Goal: Task Accomplishment & Management: Use online tool/utility

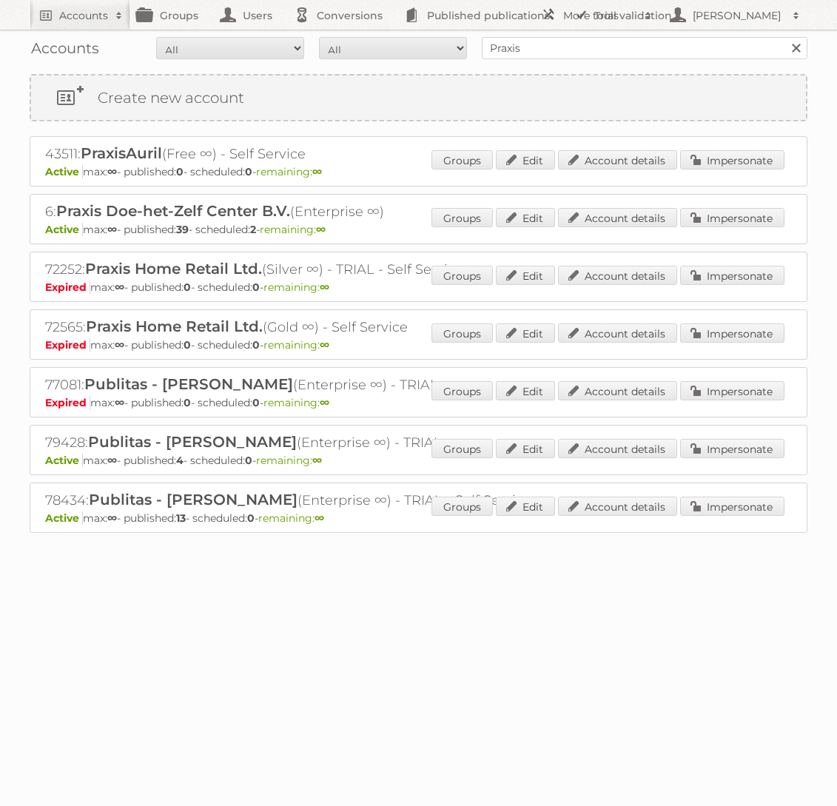
click at [583, 46] on input "Praxis" at bounding box center [645, 48] width 326 height 22
click at [582, 47] on input "Praxis" at bounding box center [645, 48] width 326 height 22
type input "GAMMA"
click at [784, 37] on input "Search" at bounding box center [795, 48] width 22 height 22
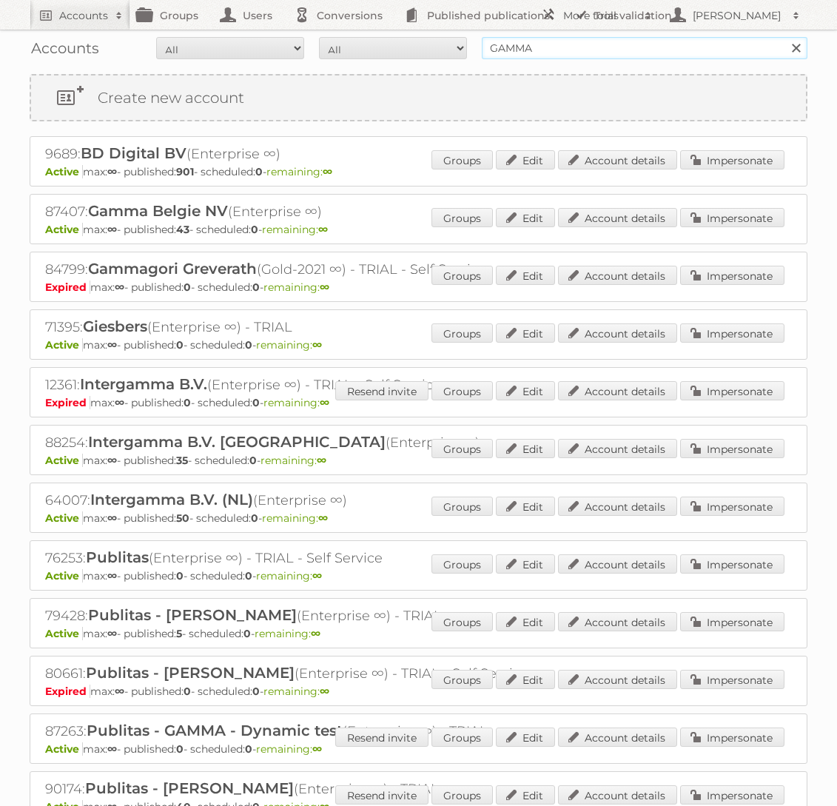
click at [608, 55] on input "GAMMA" at bounding box center [645, 48] width 326 height 22
type input "gamma"
click at [784, 37] on input "Search" at bounding box center [795, 48] width 22 height 22
click at [738, 511] on link "Impersonate" at bounding box center [732, 505] width 104 height 19
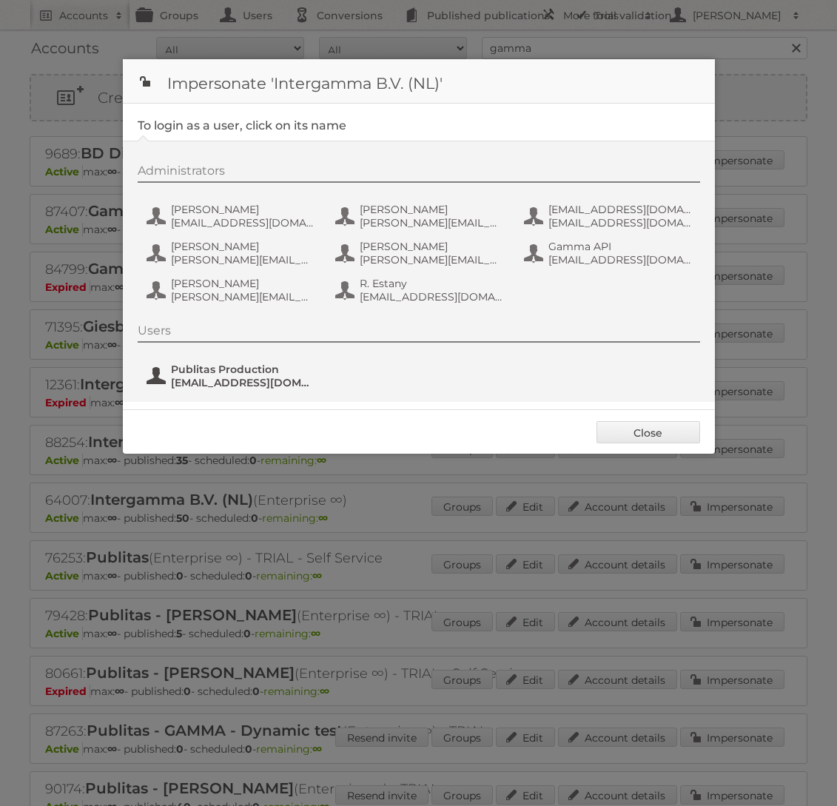
click at [223, 385] on span "fs+gamma@publitas.com" at bounding box center [243, 382] width 144 height 13
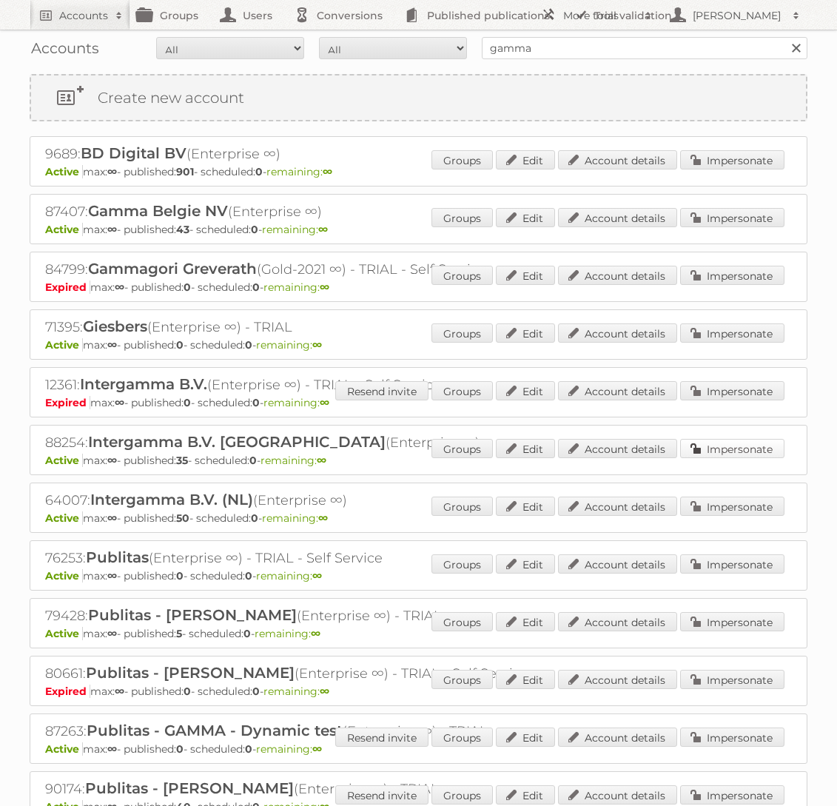
click at [720, 442] on link "Impersonate" at bounding box center [732, 448] width 104 height 19
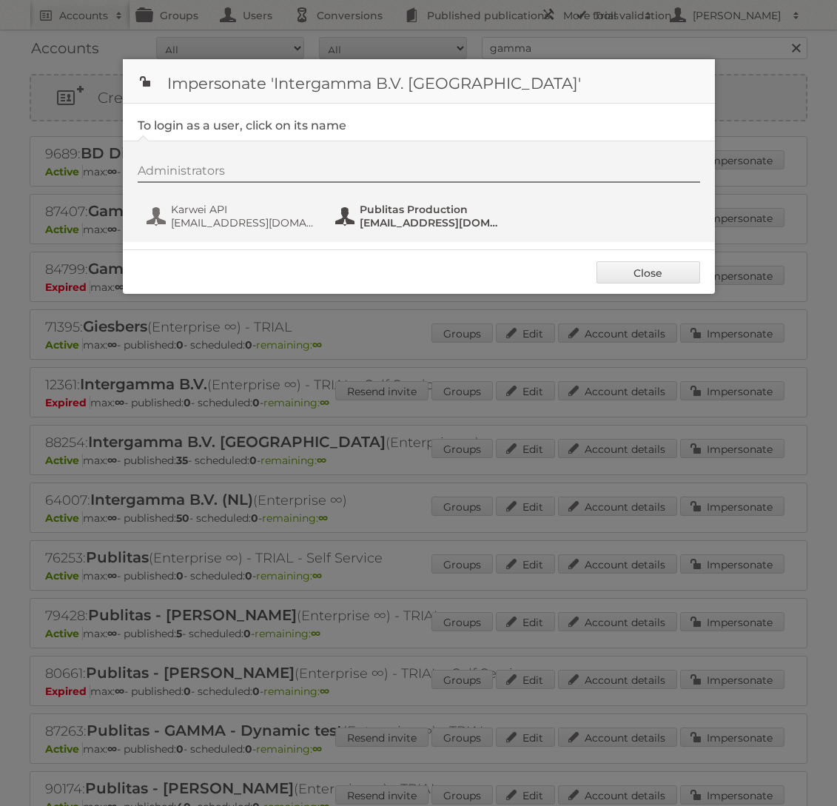
click at [394, 217] on span "fs+karwei@publitas.com" at bounding box center [432, 222] width 144 height 13
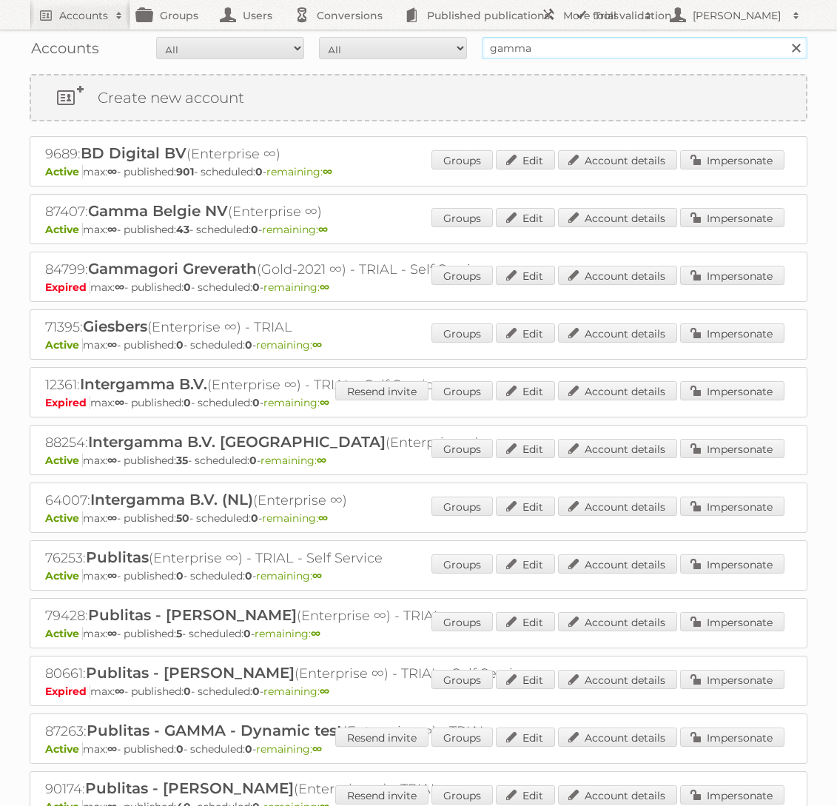
click at [582, 46] on input "gamma" at bounding box center [645, 48] width 326 height 22
type input "Praxis"
click at [784, 37] on input "Search" at bounding box center [795, 48] width 22 height 22
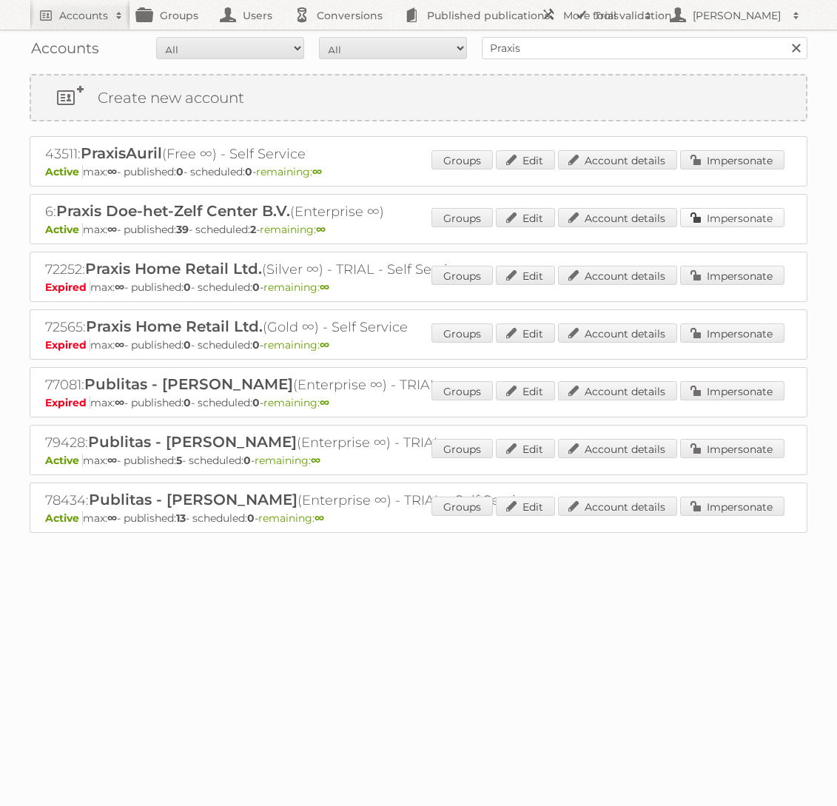
click at [735, 216] on link "Impersonate" at bounding box center [732, 217] width 104 height 19
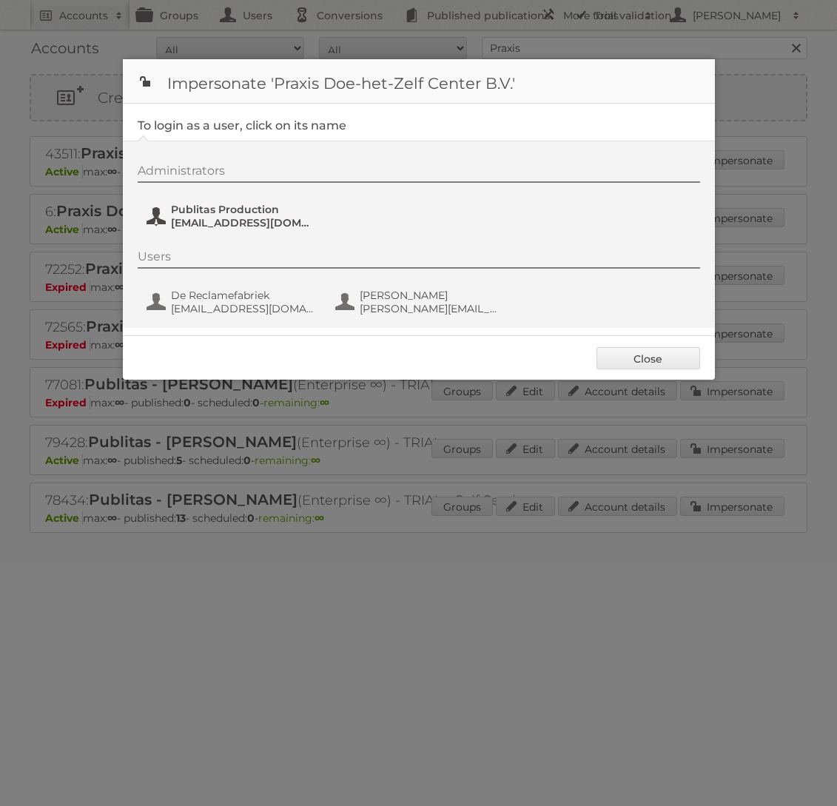
click at [247, 217] on span "fs+praxis@publitas.com" at bounding box center [243, 222] width 144 height 13
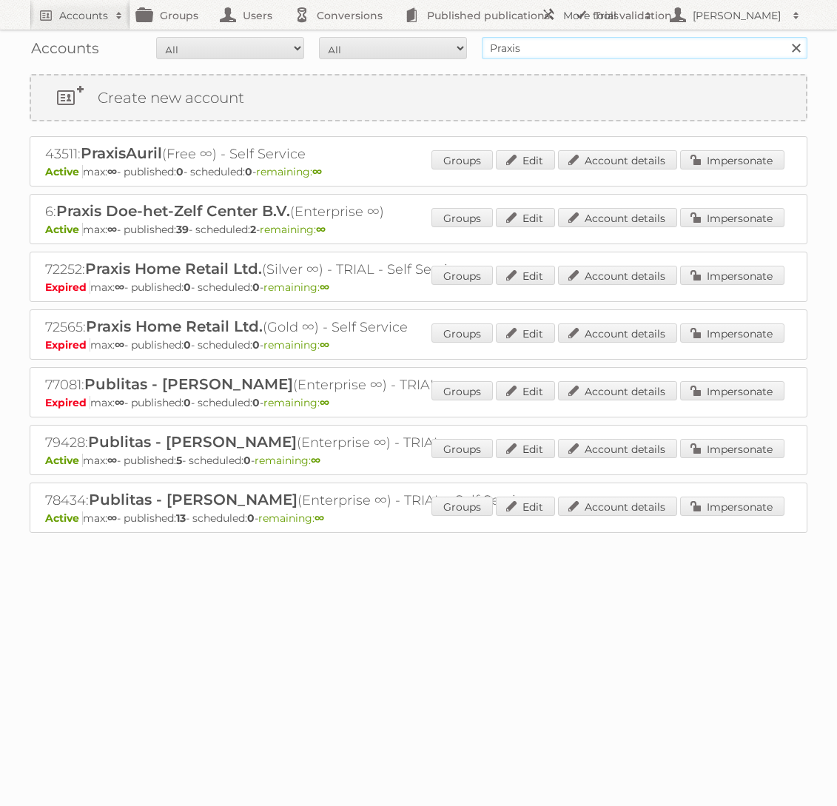
click at [624, 43] on input "Praxis" at bounding box center [645, 48] width 326 height 22
type input "Horesca"
click at [784, 37] on input "Search" at bounding box center [795, 48] width 22 height 22
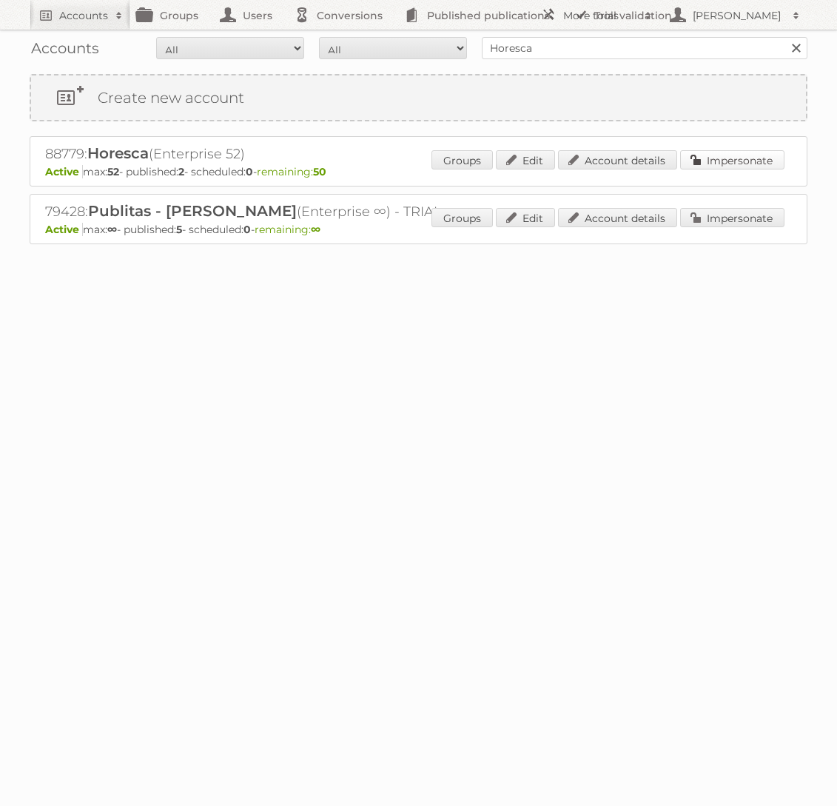
click at [715, 158] on link "Impersonate" at bounding box center [732, 159] width 104 height 19
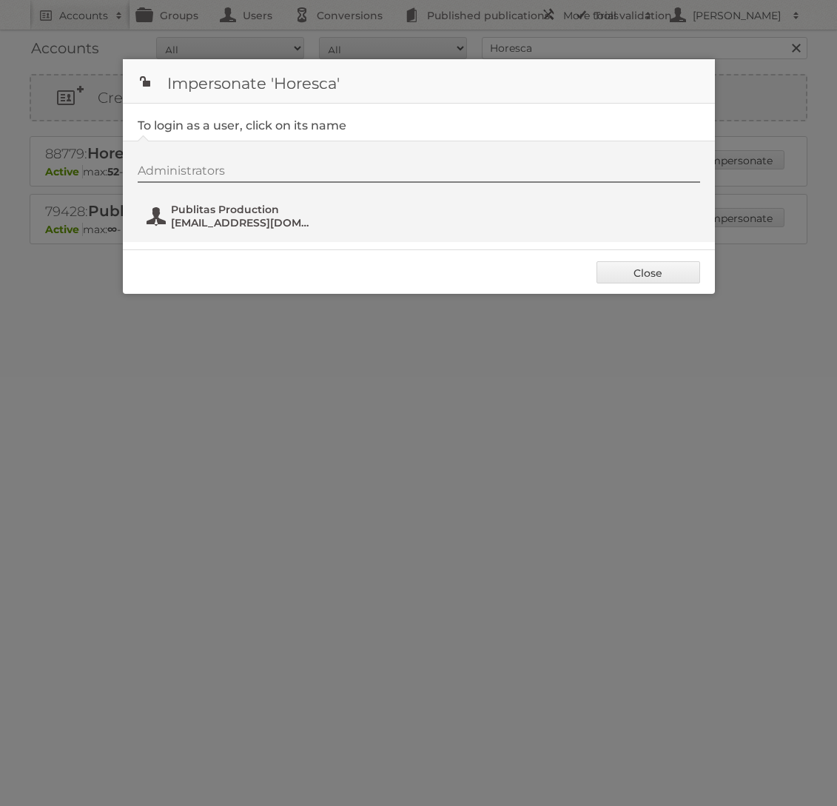
click at [246, 204] on span "Publitas Production" at bounding box center [243, 209] width 144 height 13
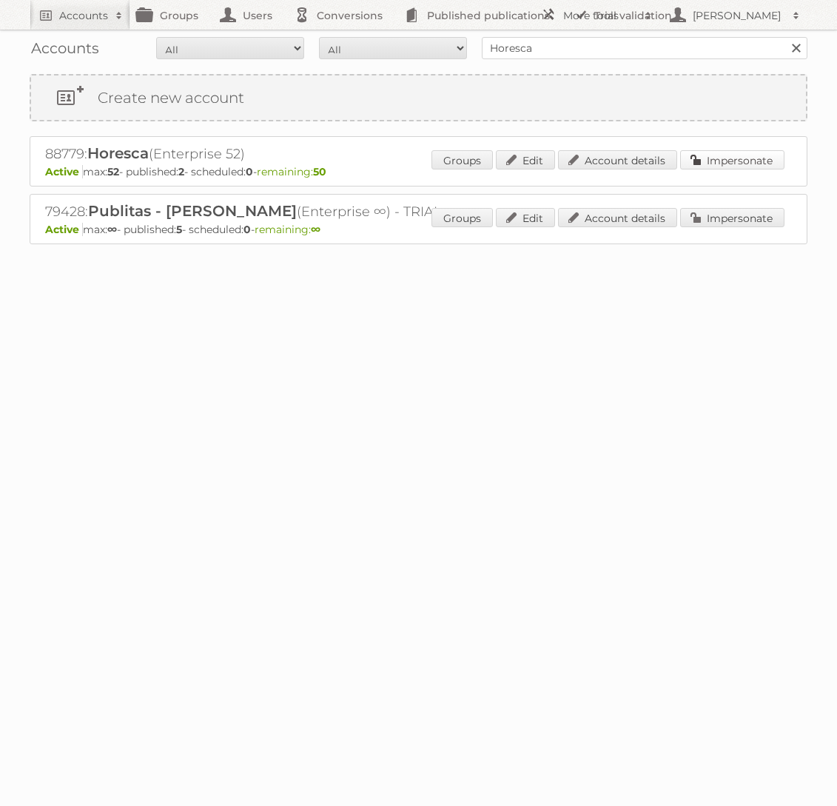
click at [690, 150] on link "Impersonate" at bounding box center [732, 159] width 104 height 19
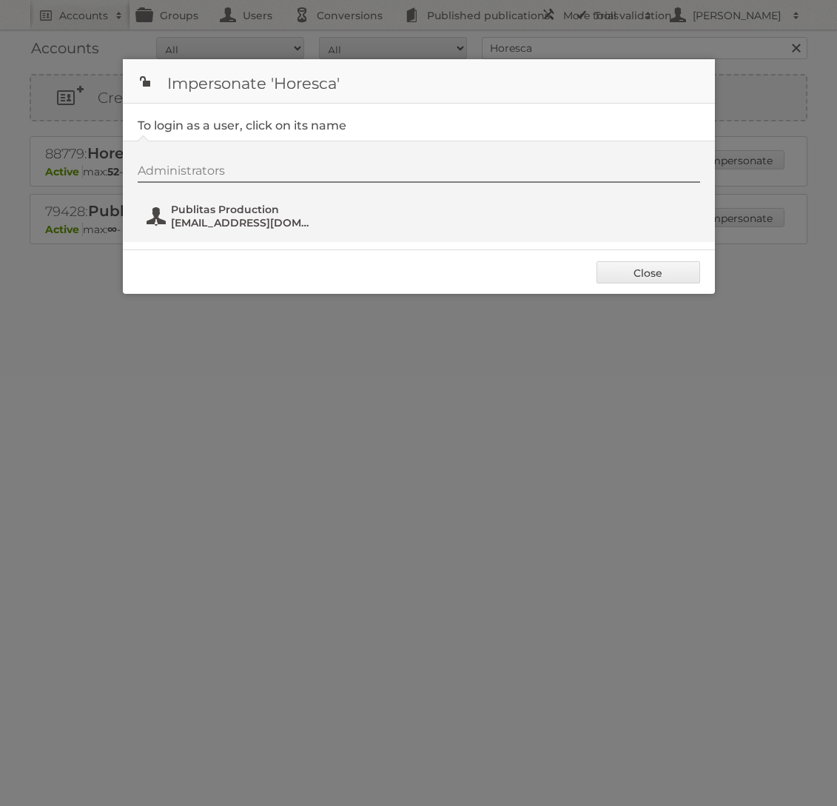
click at [186, 204] on span "Publitas Production" at bounding box center [243, 209] width 144 height 13
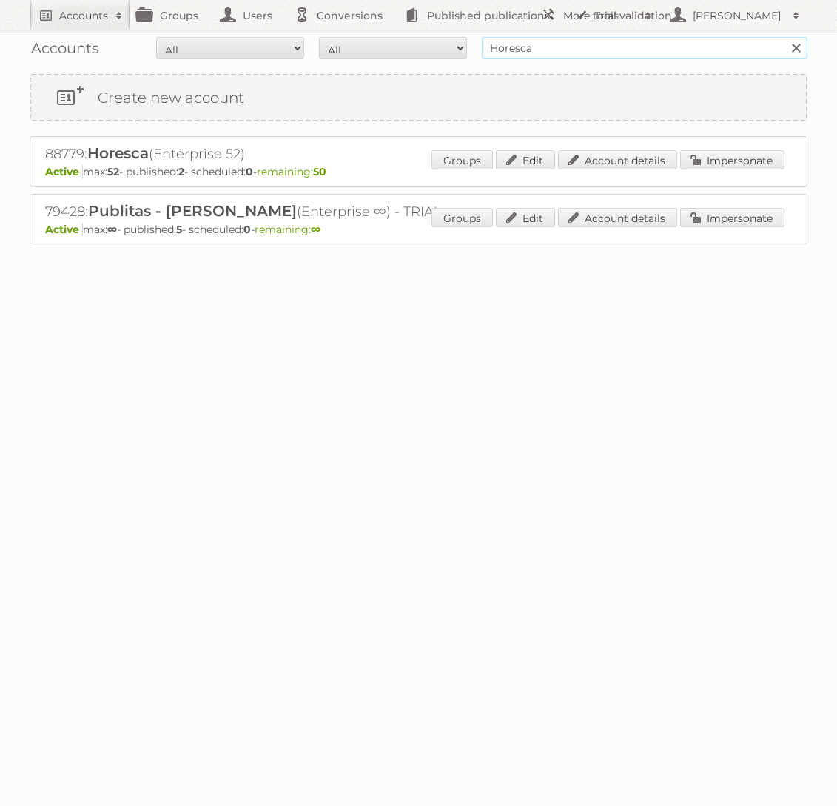
click at [591, 53] on input "Horesca" at bounding box center [645, 48] width 326 height 22
type input "Brico"
click at [784, 37] on input "Search" at bounding box center [795, 48] width 22 height 22
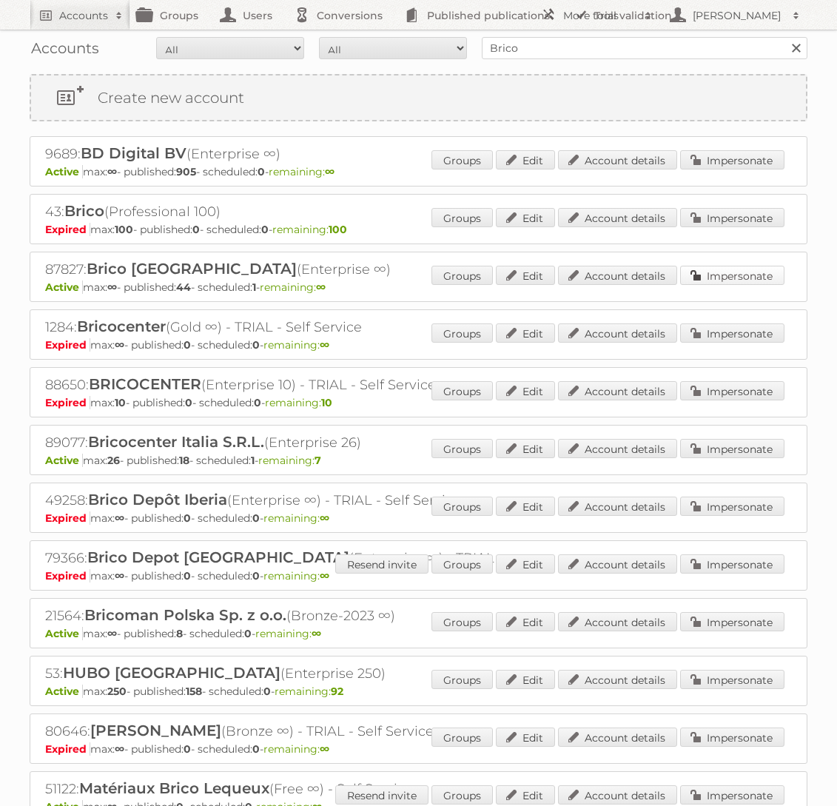
click at [738, 266] on link "Impersonate" at bounding box center [732, 275] width 104 height 19
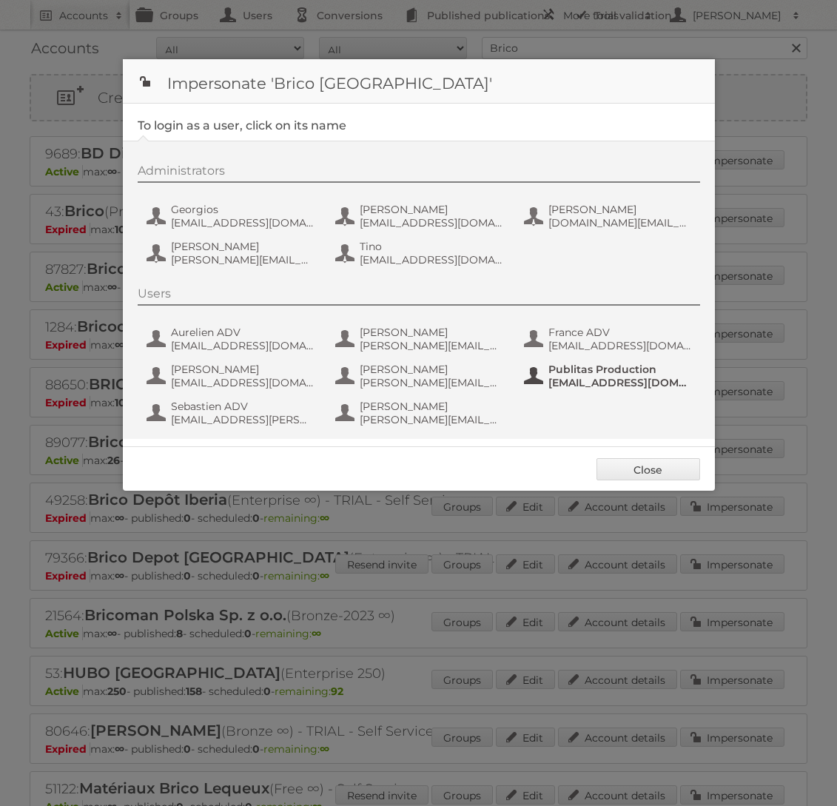
click at [571, 376] on span "[EMAIL_ADDRESS][DOMAIN_NAME]" at bounding box center [620, 382] width 144 height 13
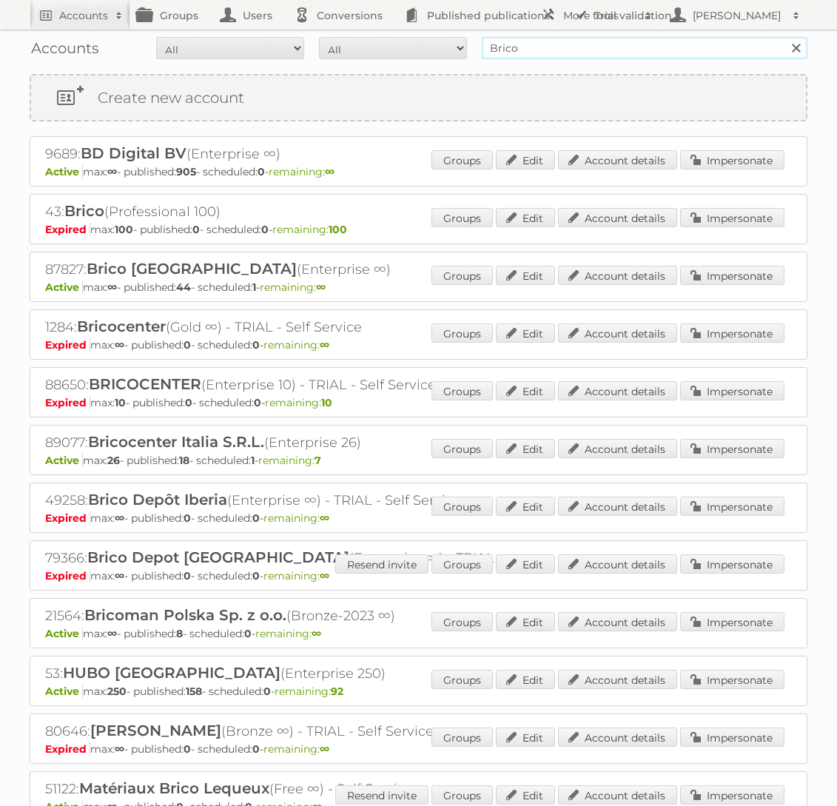
click at [528, 50] on input "Brico" at bounding box center [645, 48] width 326 height 22
type input "Holland & [PERSON_NAME]"
click at [784, 37] on input "Search" at bounding box center [795, 48] width 22 height 22
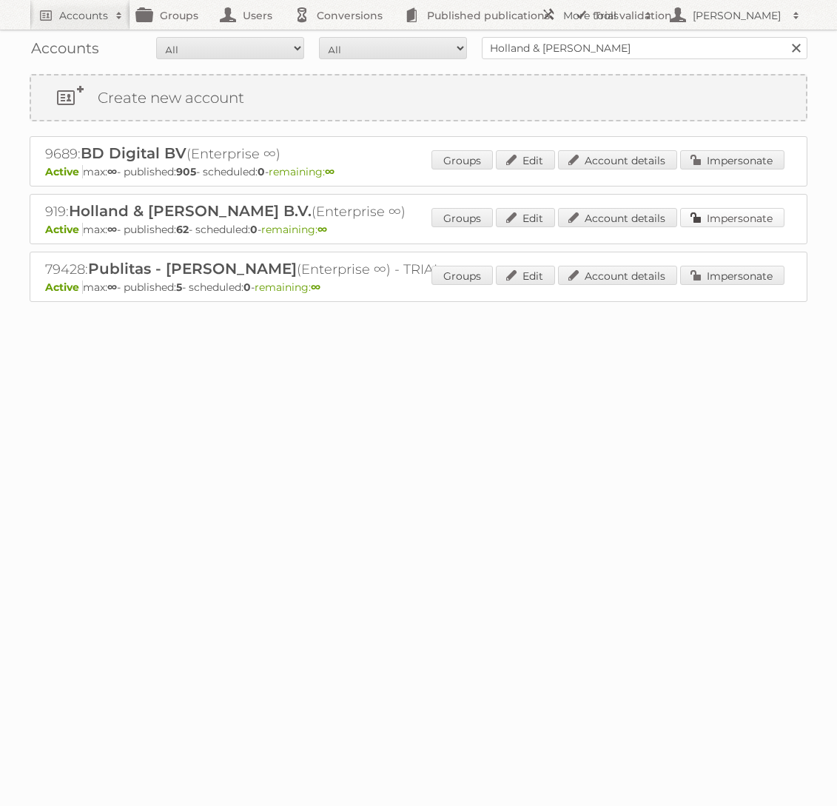
click at [701, 214] on link "Impersonate" at bounding box center [732, 217] width 104 height 19
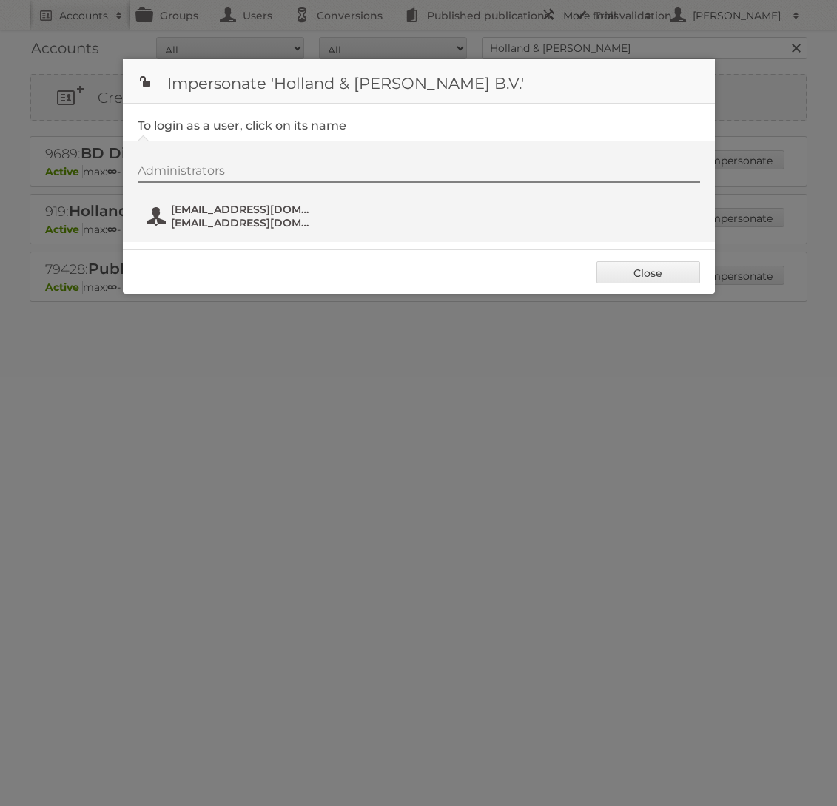
click at [185, 211] on span "[EMAIL_ADDRESS][DOMAIN_NAME]" at bounding box center [243, 209] width 144 height 13
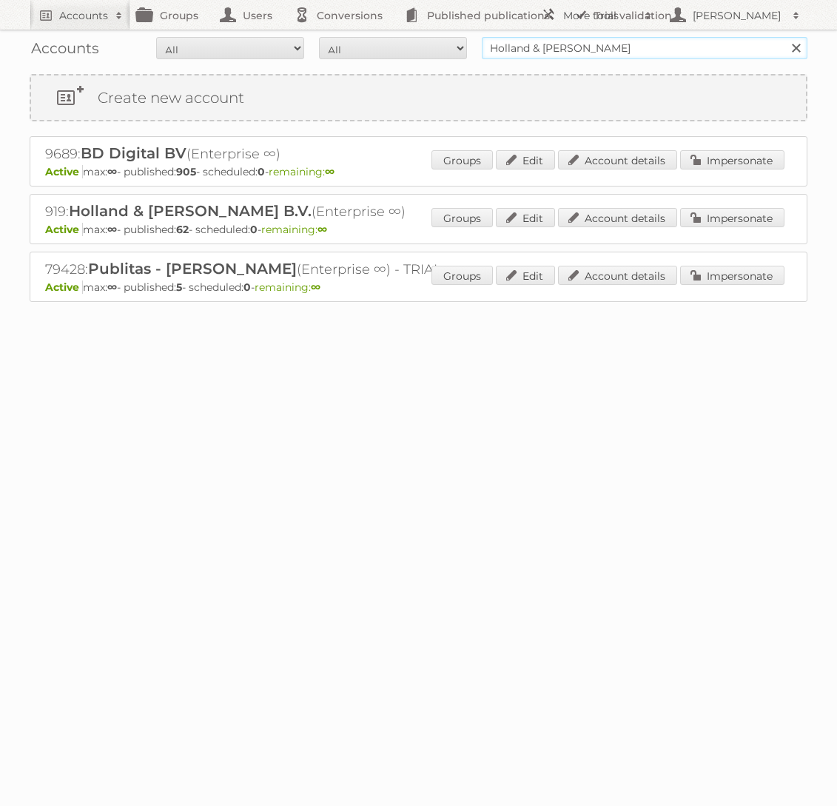
click at [559, 51] on input "Holland & Barrett" at bounding box center [645, 48] width 326 height 22
type input "K"
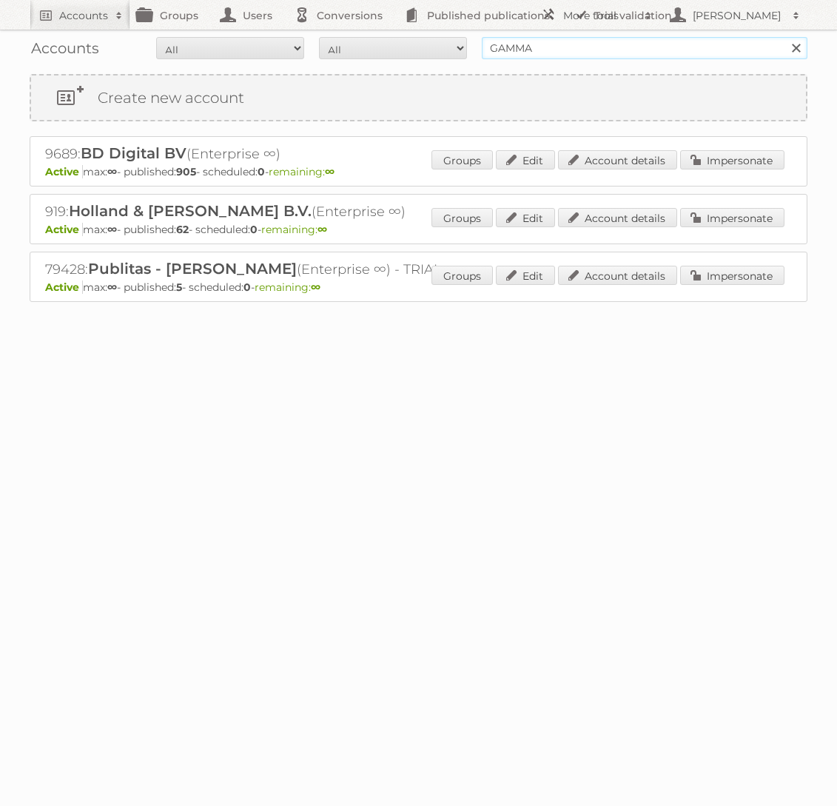
type input "GAMMA"
click at [784, 37] on input "Search" at bounding box center [795, 48] width 22 height 22
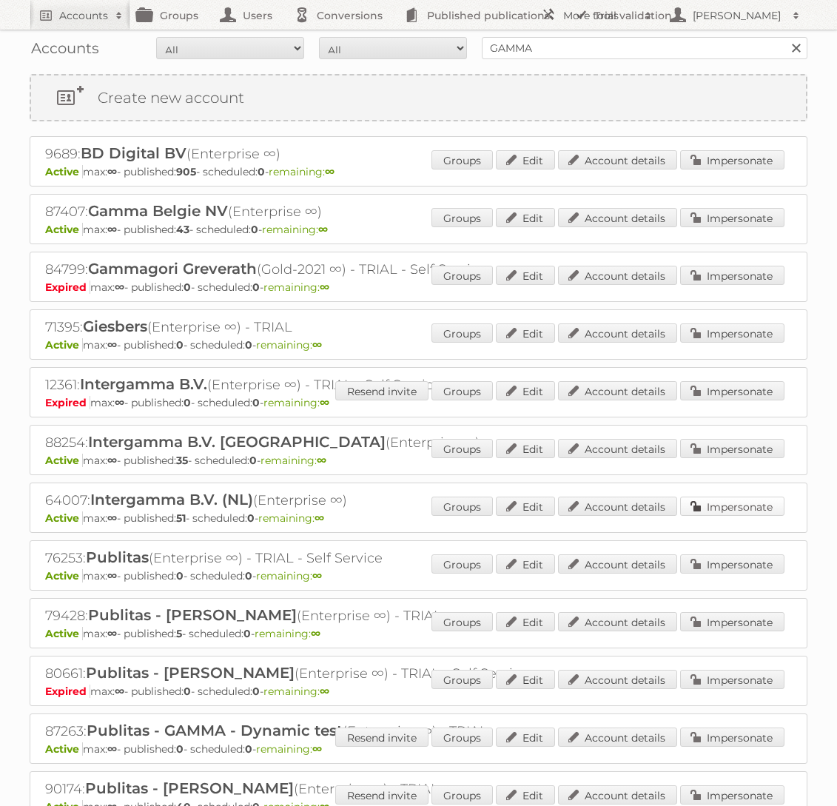
click at [741, 503] on link "Impersonate" at bounding box center [732, 505] width 104 height 19
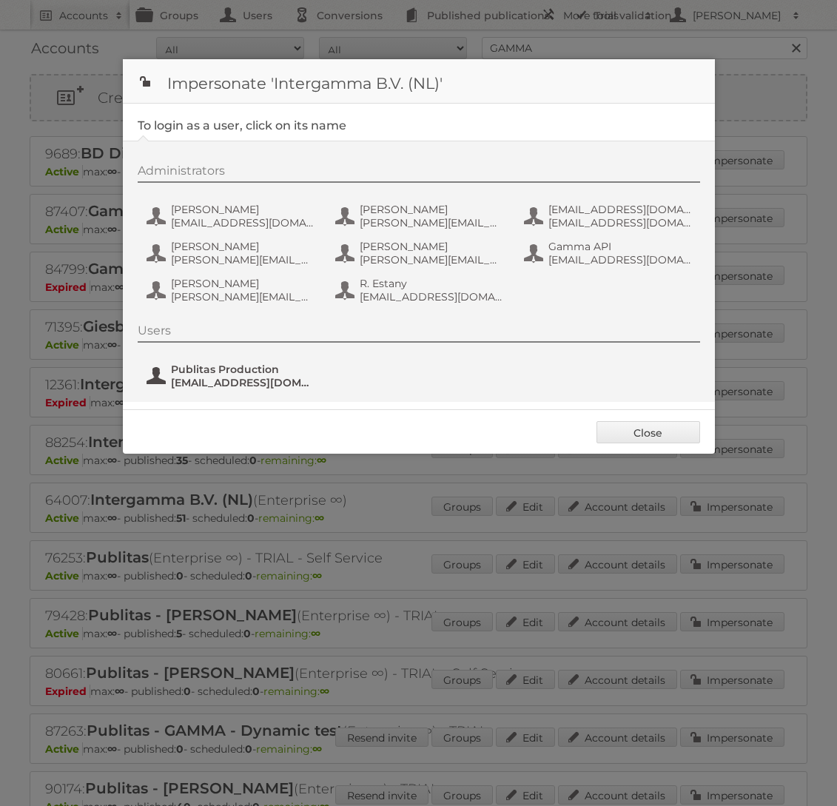
click at [235, 372] on span "Publitas Production" at bounding box center [243, 369] width 144 height 13
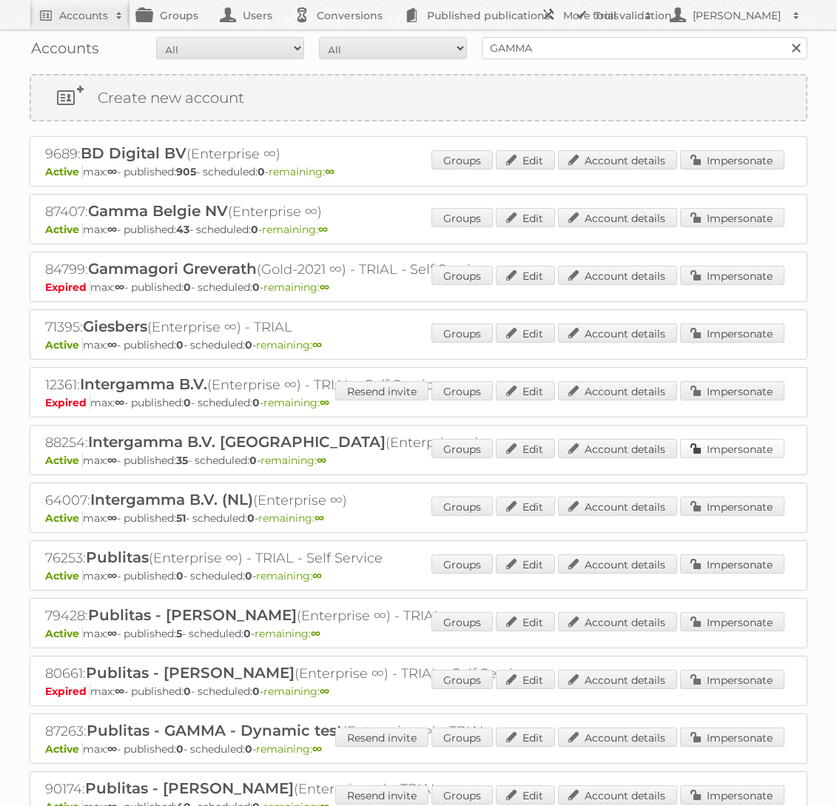
click at [699, 451] on link "Impersonate" at bounding box center [732, 448] width 104 height 19
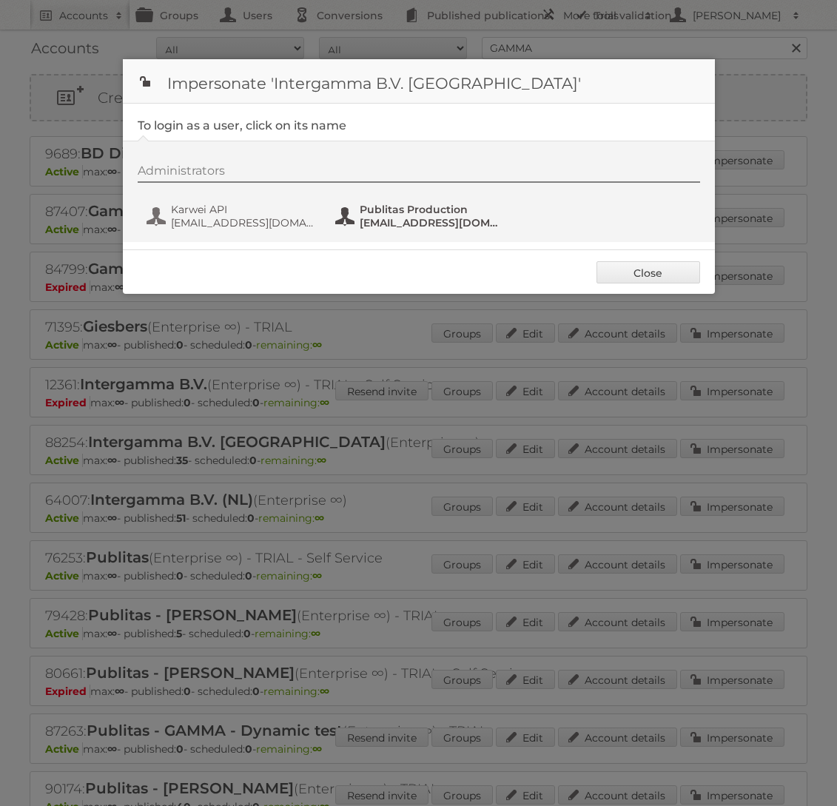
click at [422, 220] on span "fs+karwei@publitas.com" at bounding box center [432, 222] width 144 height 13
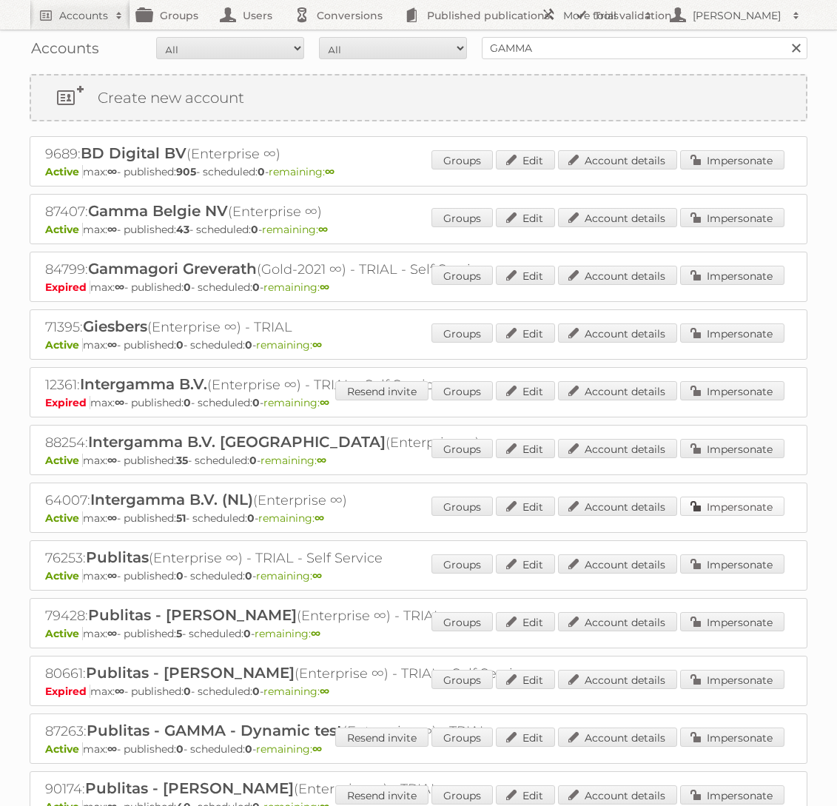
click at [713, 504] on link "Impersonate" at bounding box center [732, 505] width 104 height 19
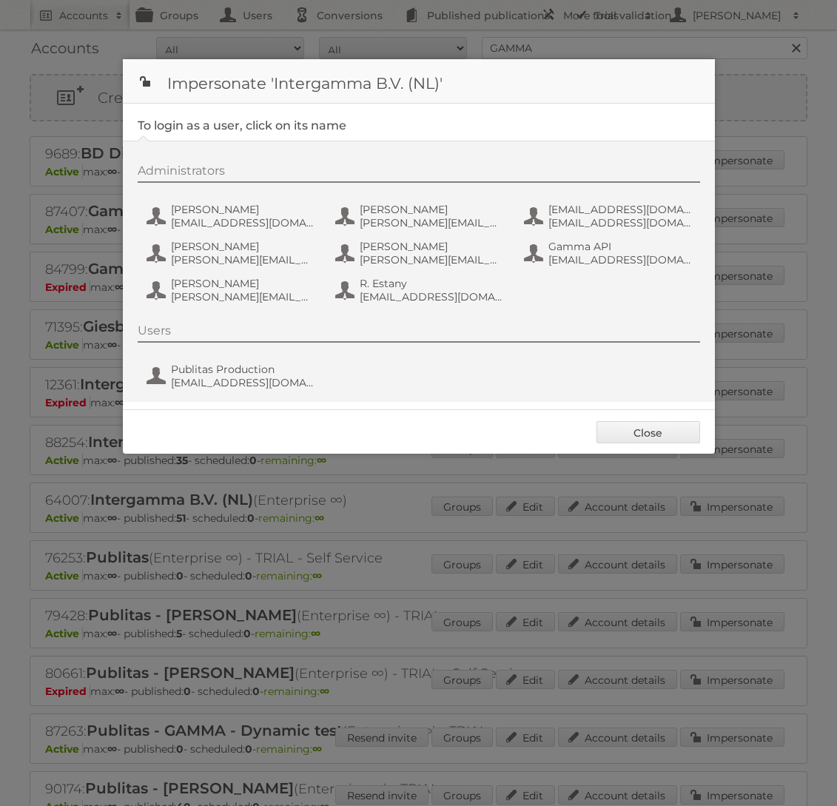
click div "Users Publitas Production fs+gamma@publitas.com"
click span "fs+gamma@publitas.com"
